Goal: Information Seeking & Learning: Learn about a topic

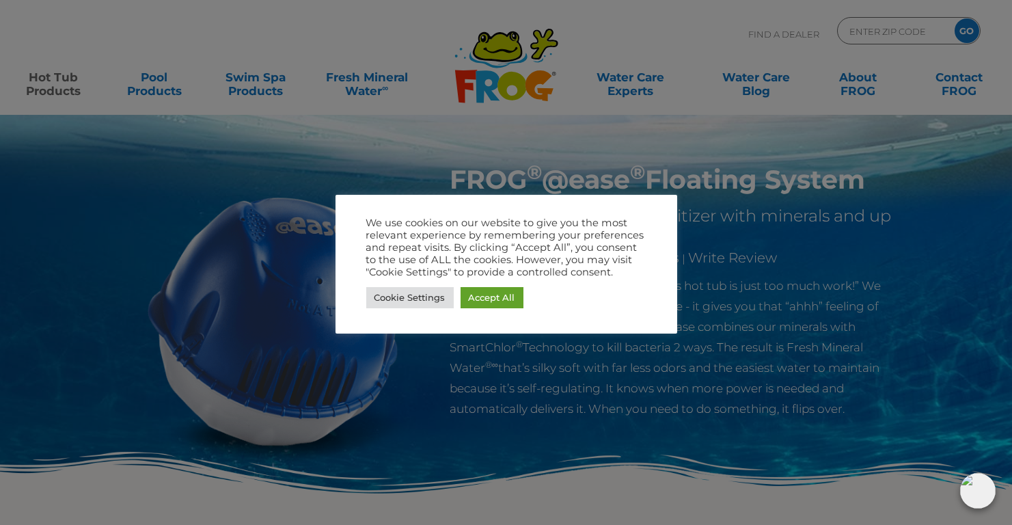
click at [806, 243] on div at bounding box center [506, 262] width 1012 height 525
click at [974, 486] on img at bounding box center [978, 491] width 36 height 36
click at [749, 56] on div at bounding box center [506, 262] width 1012 height 525
click at [856, 28] on div at bounding box center [506, 262] width 1012 height 525
click at [857, 28] on div at bounding box center [506, 262] width 1012 height 525
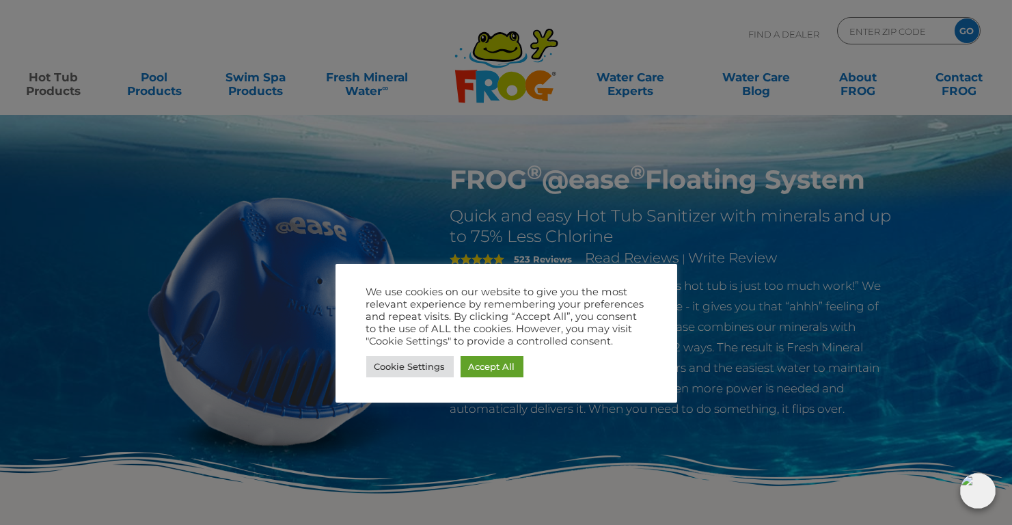
click at [566, 259] on div at bounding box center [506, 262] width 1012 height 525
drag, startPoint x: 469, startPoint y: 142, endPoint x: 276, endPoint y: 96, distance: 198.7
click at [464, 141] on div at bounding box center [506, 262] width 1012 height 525
click at [274, 97] on div at bounding box center [506, 262] width 1012 height 525
drag, startPoint x: 275, startPoint y: 104, endPoint x: 547, endPoint y: 171, distance: 280.8
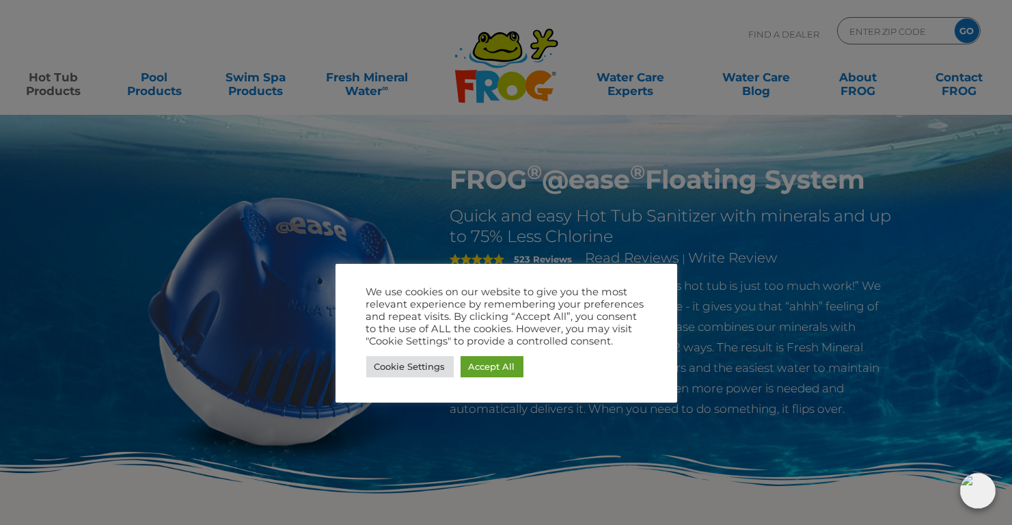
drag, startPoint x: 547, startPoint y: 171, endPoint x: 446, endPoint y: 169, distance: 101.1
click at [446, 169] on div at bounding box center [506, 262] width 1012 height 525
click at [709, 239] on div at bounding box center [506, 262] width 1012 height 525
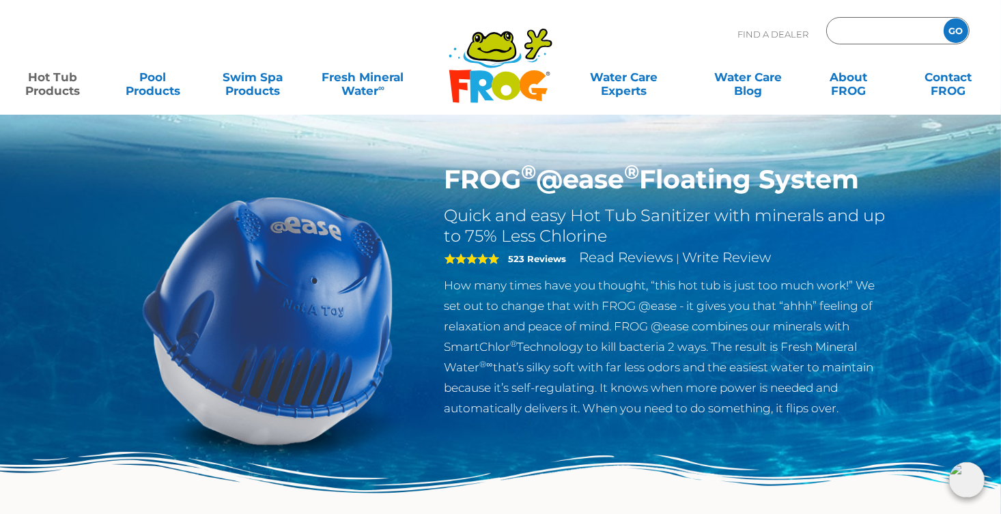
click at [894, 25] on input "Zip Code Form" at bounding box center [884, 31] width 92 height 20
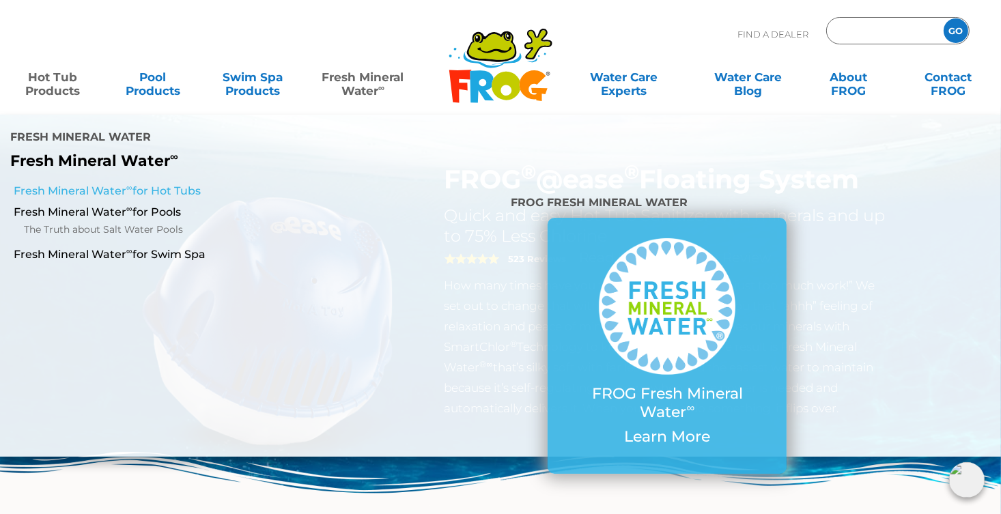
type input "ENTER ZIP CODE"
click at [168, 184] on link "Fresh Mineral Water ∞ for Hot Tubs" at bounding box center [174, 191] width 320 height 15
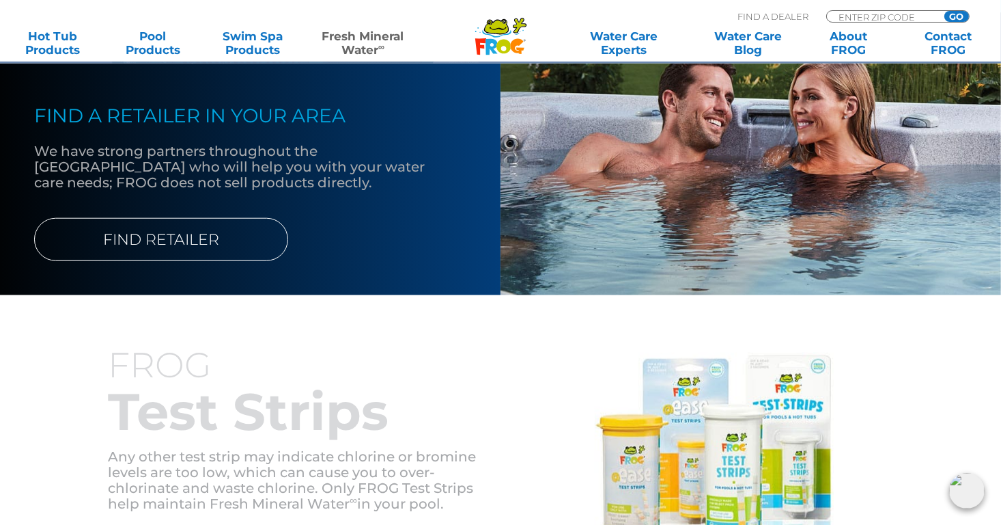
scroll to position [1092, 0]
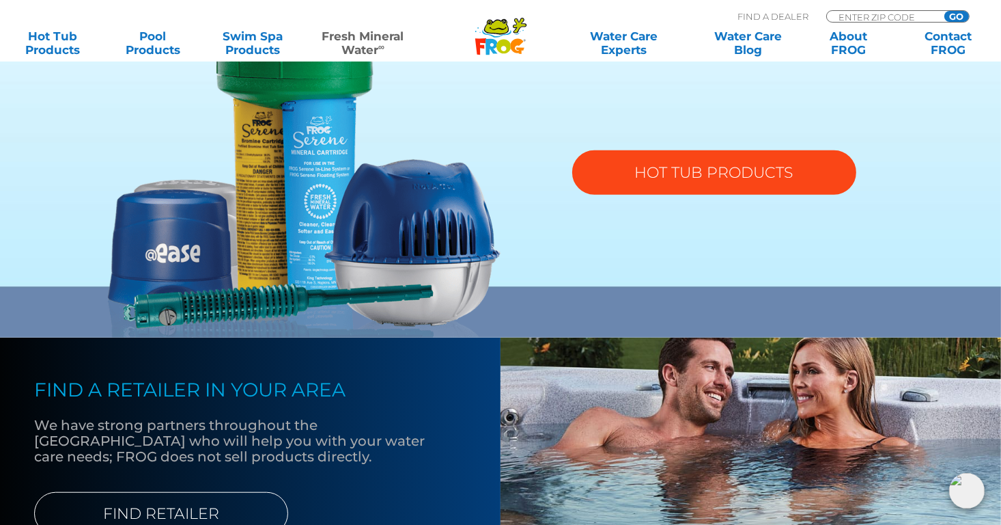
click at [730, 175] on link "HOT TUB PRODUCTS" at bounding box center [714, 172] width 284 height 44
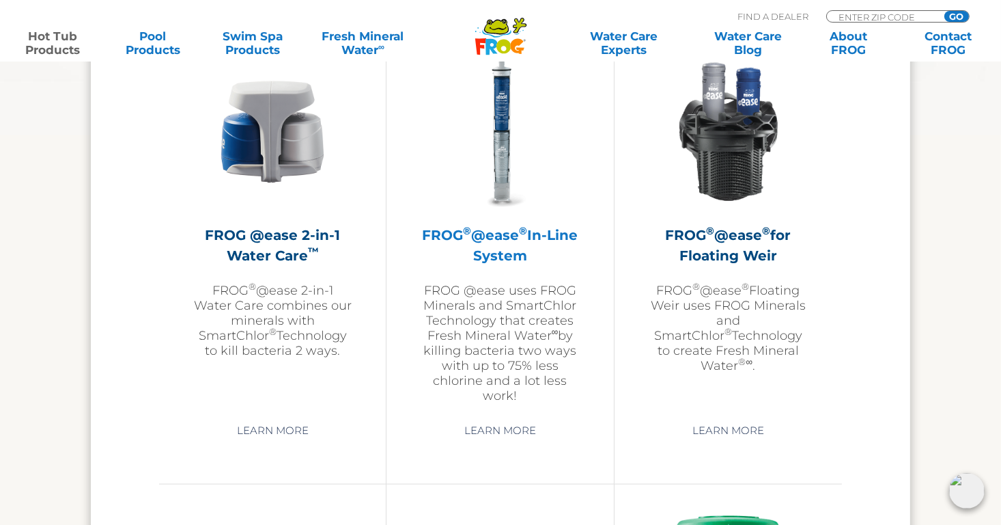
scroll to position [1981, 0]
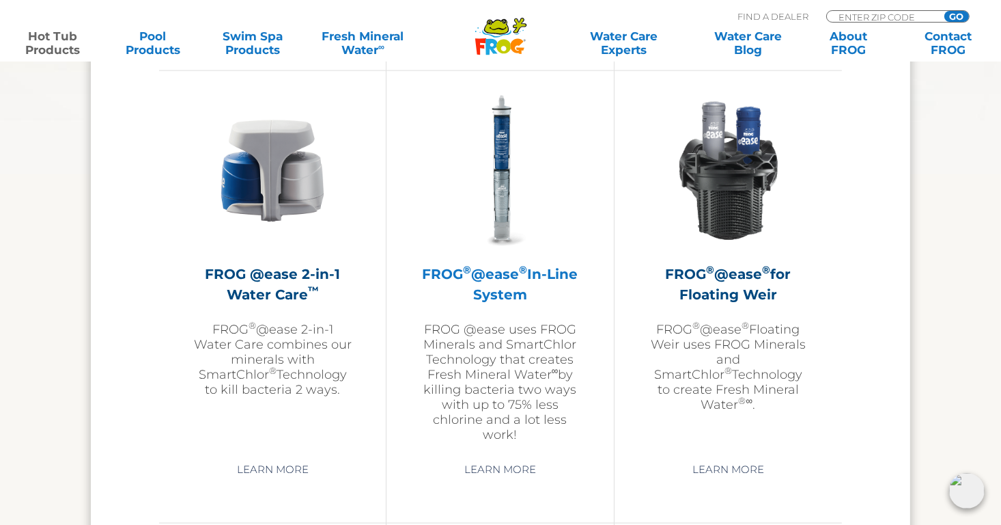
click at [525, 310] on div "FROG ® @ease ® In-Line System FROG @ease uses FROG Minerals and SmartChlor Tech…" at bounding box center [500, 353] width 158 height 178
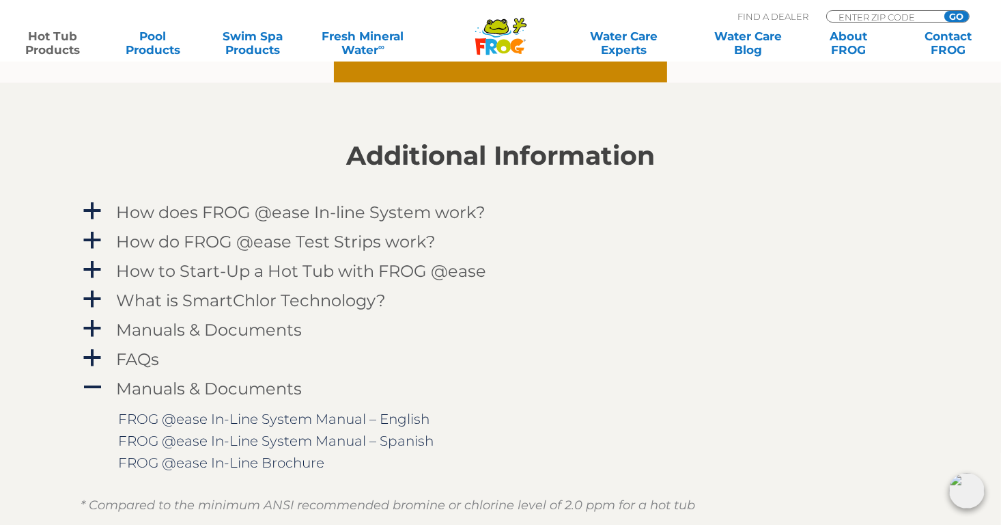
scroll to position [1297, 0]
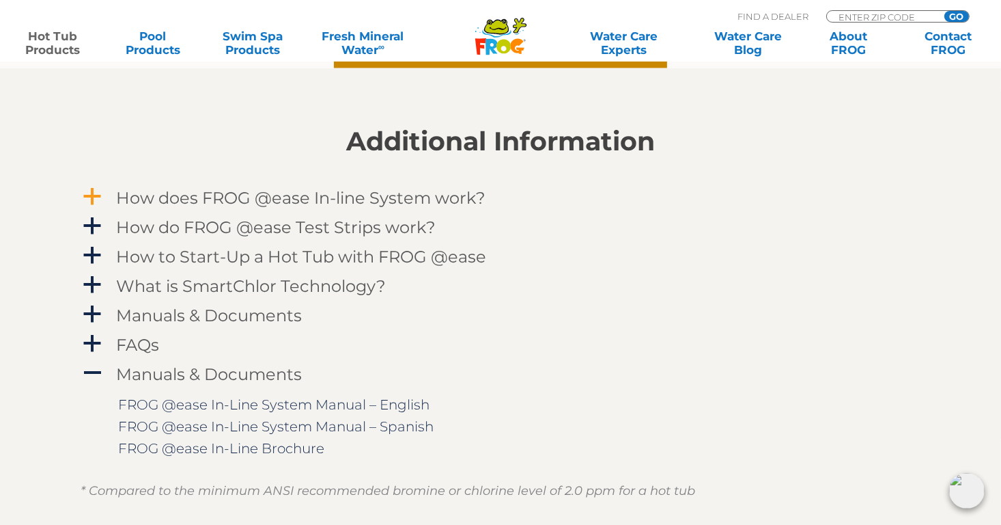
click at [83, 191] on span "a" at bounding box center [92, 196] width 20 height 20
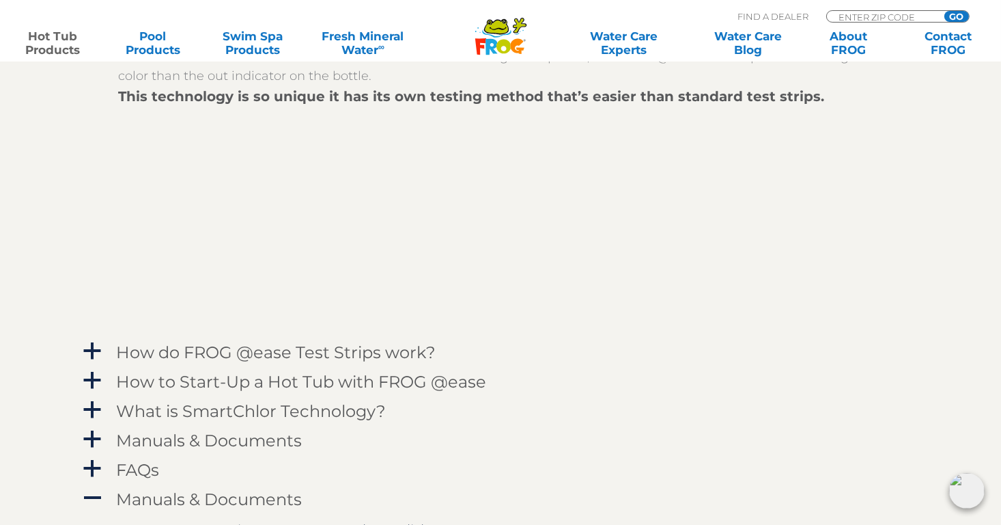
scroll to position [1570, 0]
click at [216, 377] on h4 "How to Start-Up a Hot Tub with FROG @ease" at bounding box center [301, 379] width 370 height 18
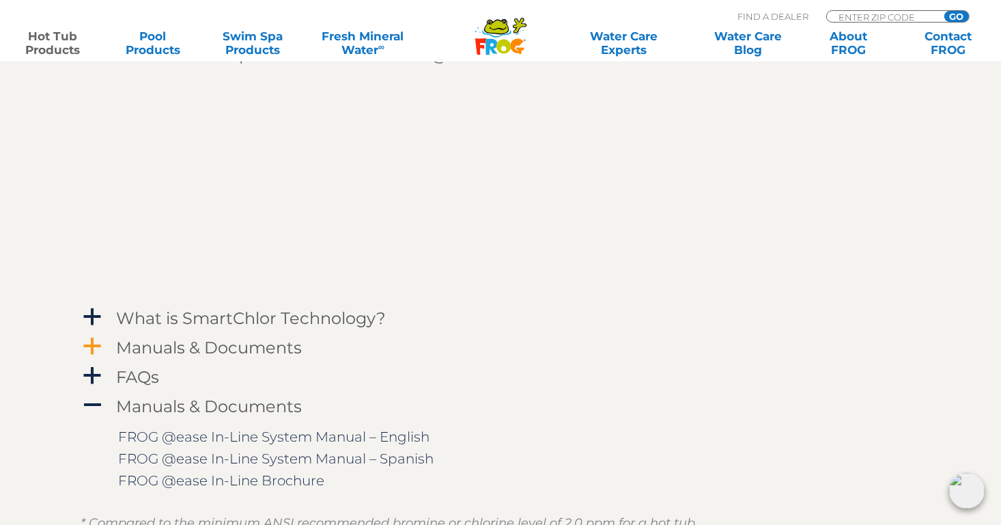
scroll to position [1912, 0]
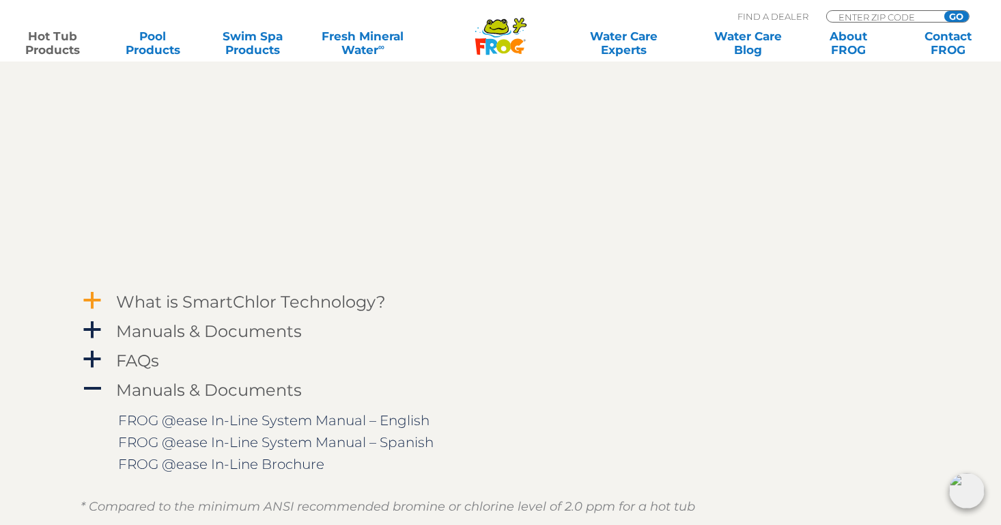
click at [99, 299] on span "a" at bounding box center [92, 300] width 20 height 20
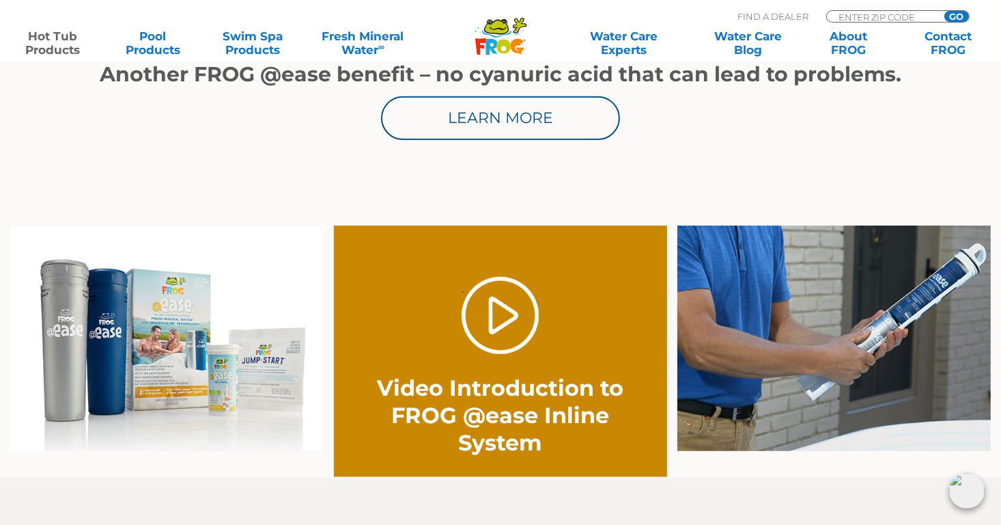
scroll to position [888, 0]
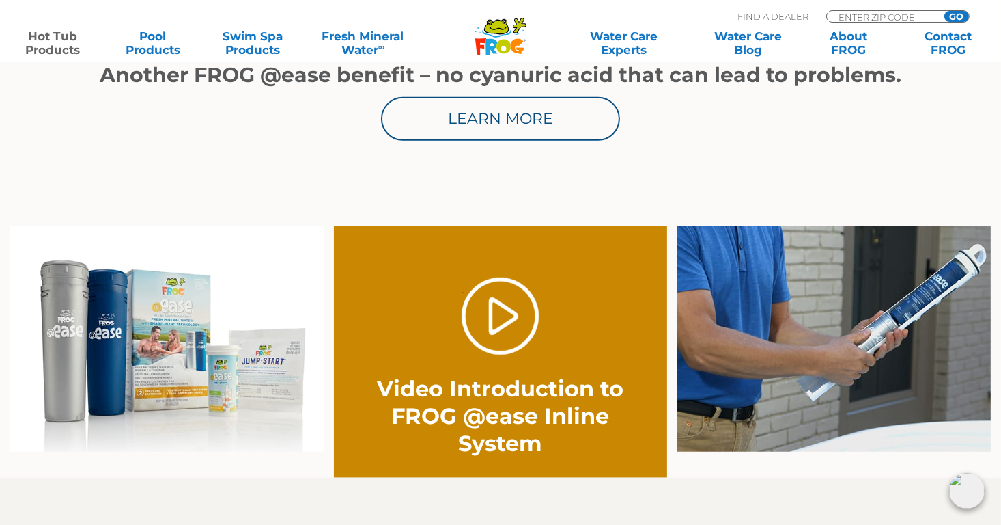
click at [200, 335] on img at bounding box center [167, 339] width 314 height 226
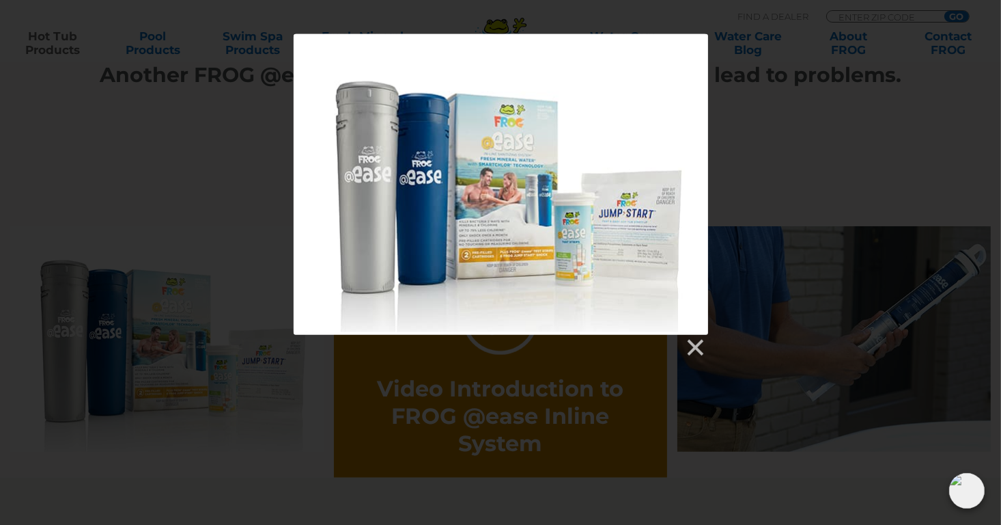
click at [613, 231] on div at bounding box center [501, 184] width 414 height 300
click at [702, 346] on link at bounding box center [694, 347] width 20 height 20
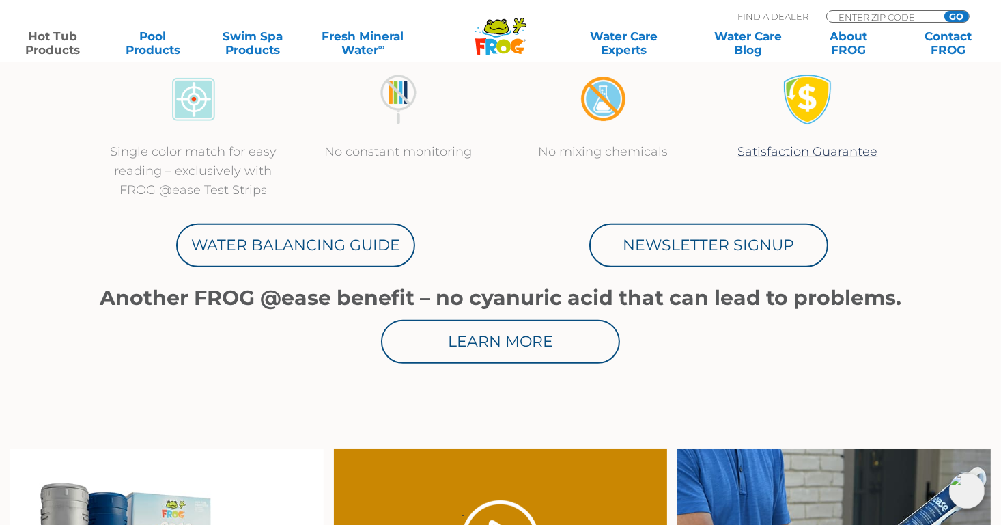
scroll to position [0, 0]
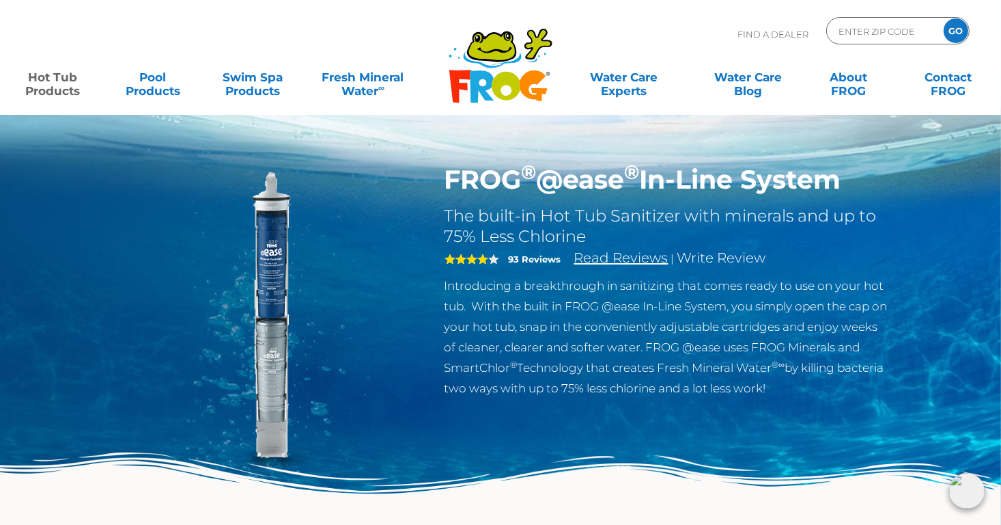
click at [601, 258] on link "Read Reviews" at bounding box center [622, 257] width 94 height 16
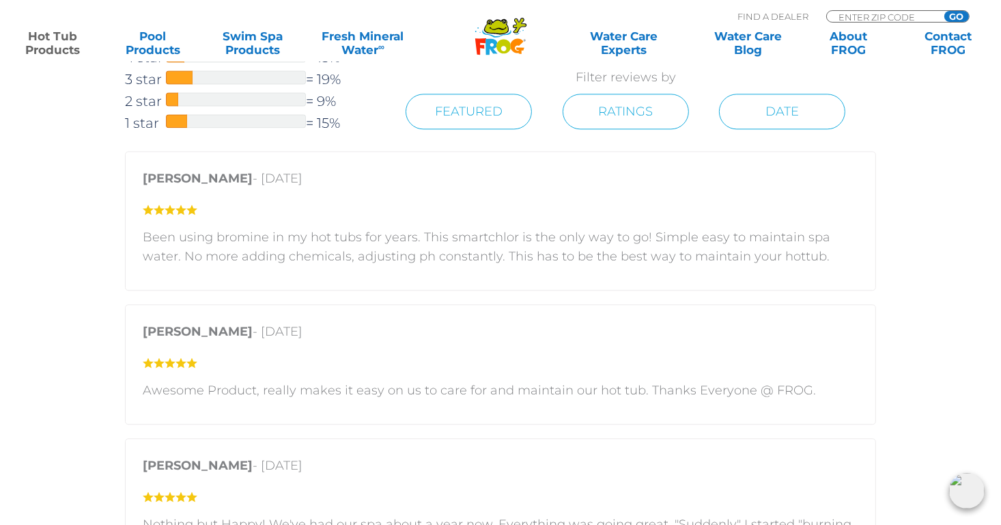
scroll to position [3329, 0]
click at [244, 123] on div at bounding box center [236, 119] width 140 height 14
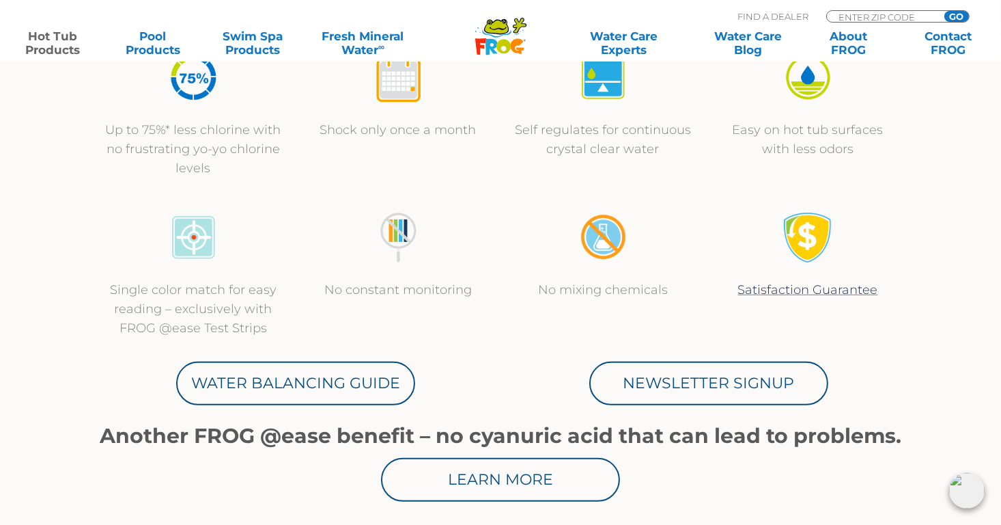
scroll to position [526, 0]
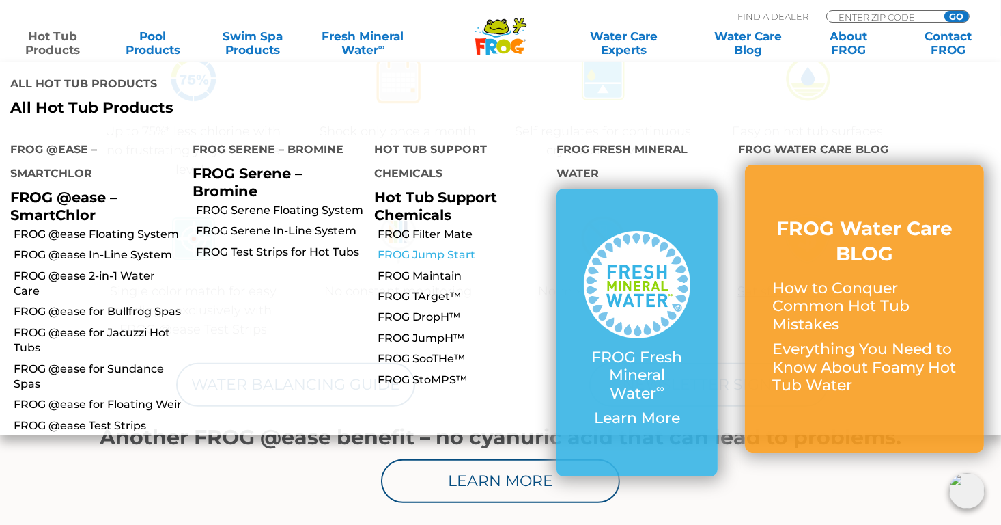
click at [451, 247] on link "FROG Jump Start" at bounding box center [462, 254] width 169 height 15
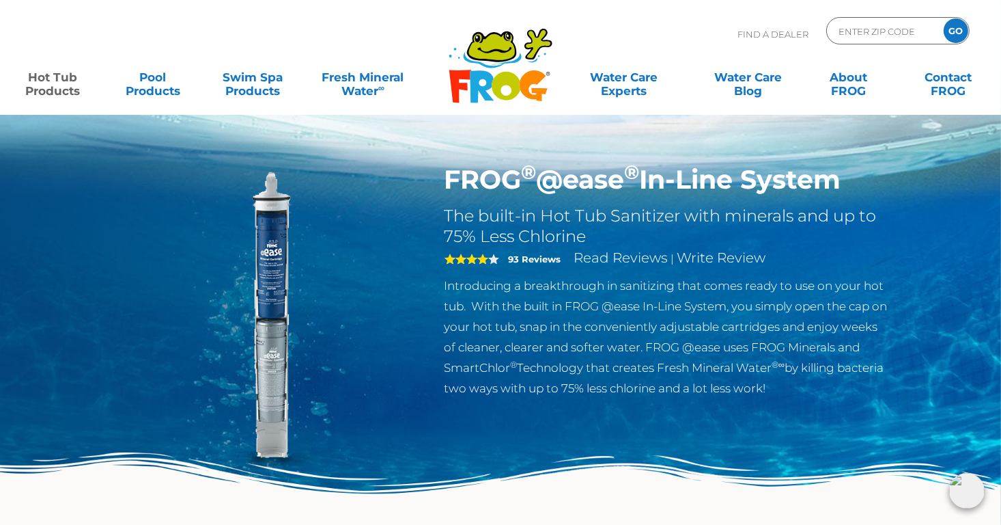
drag, startPoint x: 302, startPoint y: 2, endPoint x: 406, endPoint y: 390, distance: 401.8
click at [406, 390] on img at bounding box center [267, 320] width 313 height 313
click at [484, 183] on h1 "FROG ® @ease ® In-Line System" at bounding box center [668, 179] width 446 height 31
click at [599, 174] on h1 "FROG ® @ease ® In-Line System" at bounding box center [668, 179] width 446 height 31
